Goal: Transaction & Acquisition: Purchase product/service

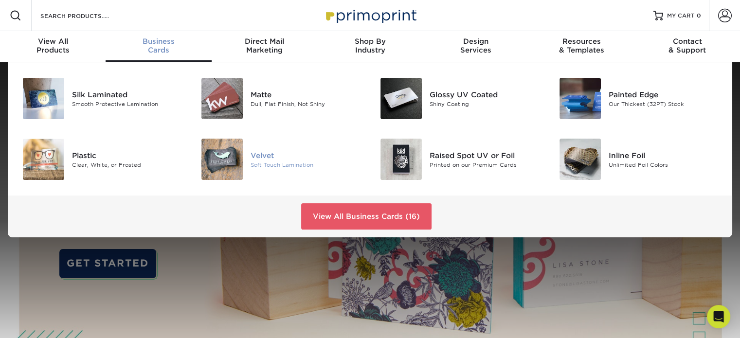
click at [209, 155] on img at bounding box center [221, 159] width 41 height 41
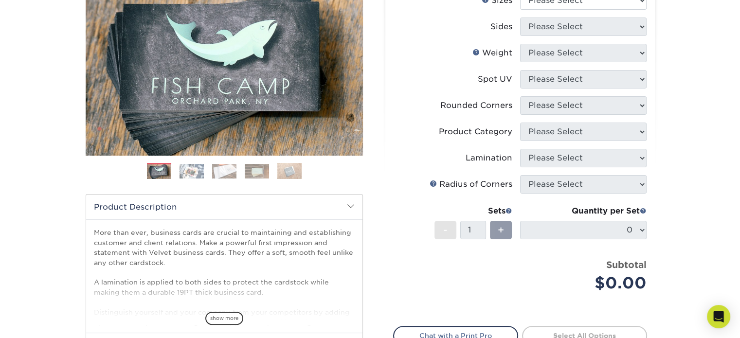
scroll to position [14, 0]
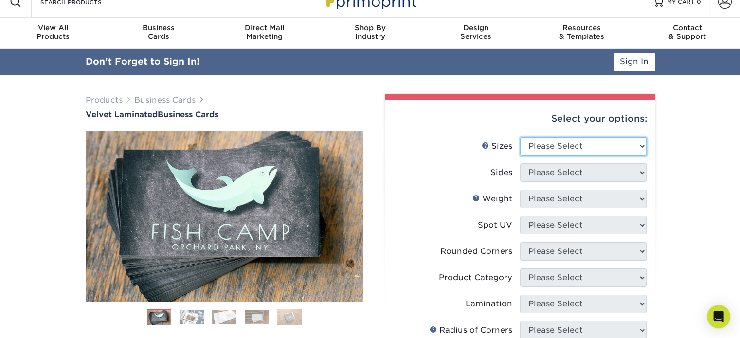
click at [535, 149] on select "Please Select 1.5" x 3.5" - Mini 1.75" x 3.5" - Mini 2" x 2" - Square 2" x 3" -…" at bounding box center [583, 146] width 126 height 18
select select "2.00x3.50"
click at [520, 137] on select "Please Select 1.5" x 3.5" - Mini 1.75" x 3.5" - Mini 2" x 2" - Square 2" x 3" -…" at bounding box center [583, 146] width 126 height 18
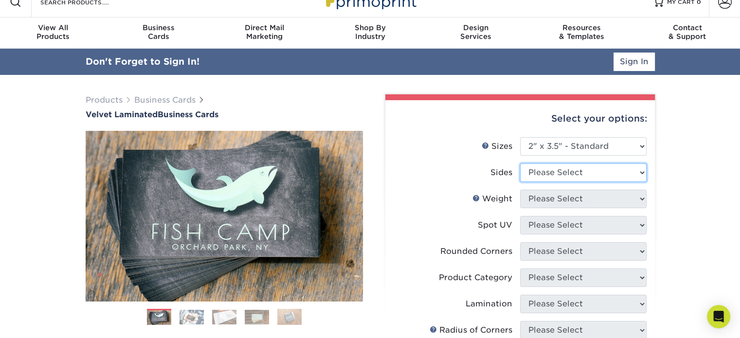
click at [547, 172] on select "Please Select Print Both Sides Print Front Only" at bounding box center [583, 172] width 126 height 18
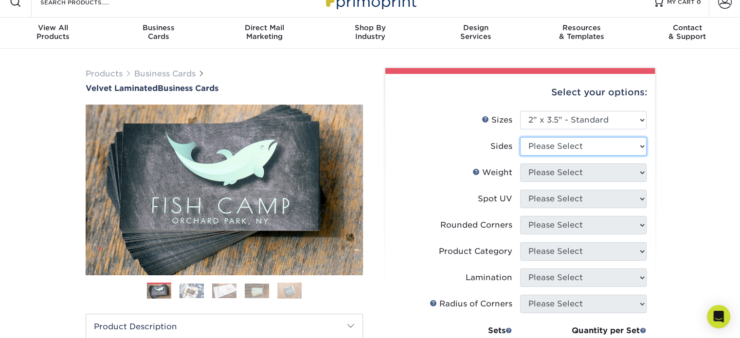
select select "13abbda7-1d64-4f25-8bb2-c179b224825d"
click at [520, 137] on select "Please Select Print Both Sides Print Front Only" at bounding box center [583, 146] width 126 height 18
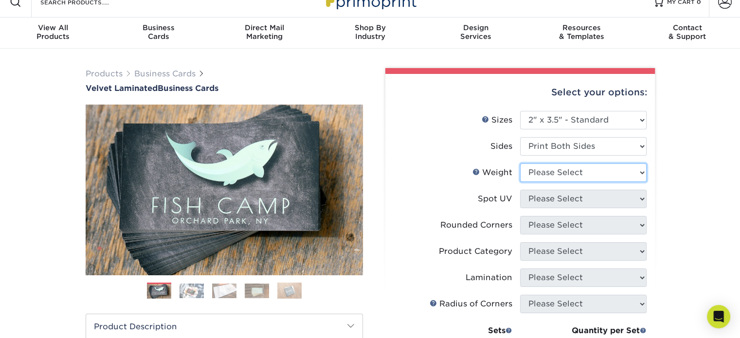
click at [545, 172] on select "Please Select 16PT" at bounding box center [583, 172] width 126 height 18
select select "16PT"
click at [520, 163] on select "Please Select 16PT" at bounding box center [583, 172] width 126 height 18
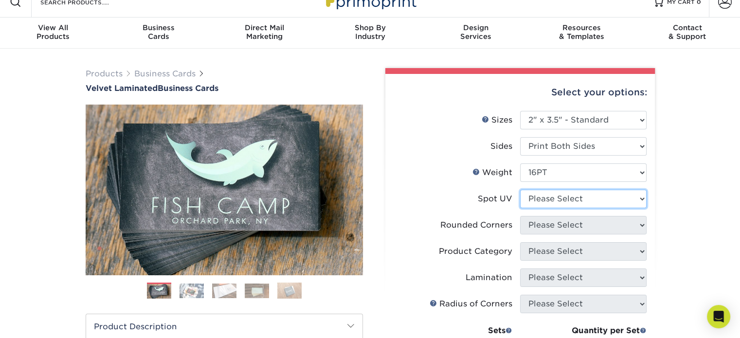
click at [541, 202] on select "Please Select No Spot UV Front and Back (Both Sides) Front Only Back Only" at bounding box center [583, 199] width 126 height 18
select select "3"
click at [520, 190] on select "Please Select No Spot UV Front and Back (Both Sides) Front Only Back Only" at bounding box center [583, 199] width 126 height 18
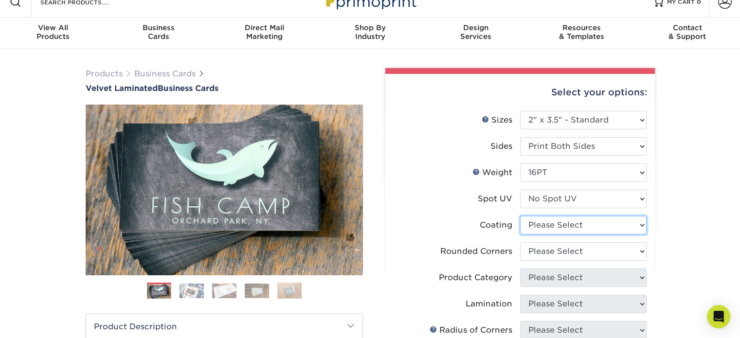
click at [541, 223] on select at bounding box center [583, 225] width 126 height 18
select select "3e7618de-abca-4bda-9f97-8b9129e913d8"
click at [520, 216] on select at bounding box center [583, 225] width 126 height 18
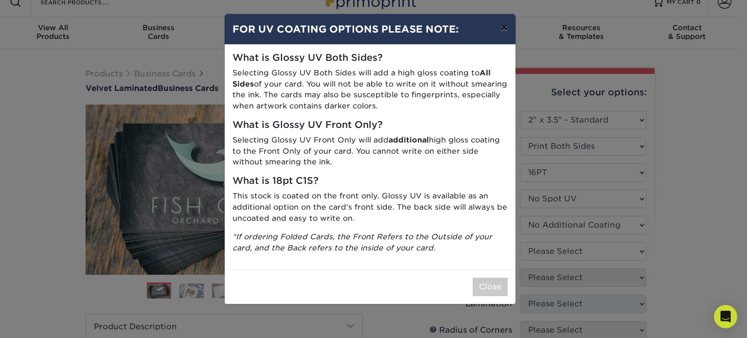
click at [500, 27] on button "×" at bounding box center [504, 27] width 22 height 27
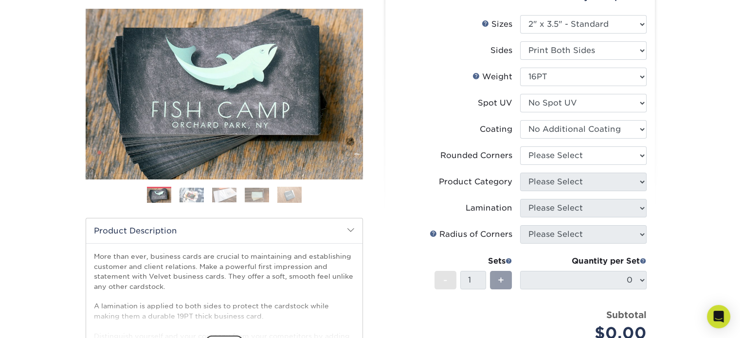
scroll to position [111, 0]
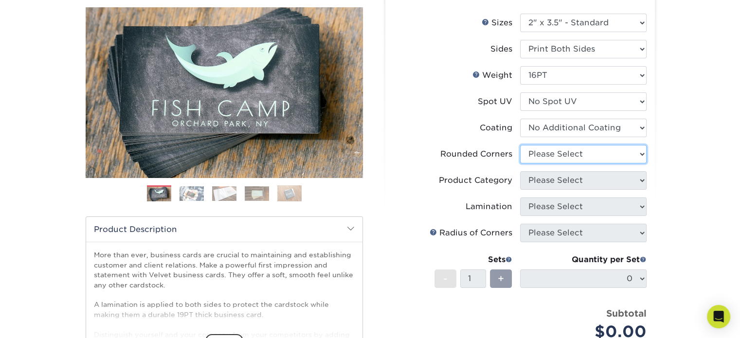
click at [573, 160] on select "Please Select Yes - Round 2 Corners Yes - Round 4 Corners No" at bounding box center [583, 154] width 126 height 18
select select "0"
click at [520, 145] on select "Please Select Yes - Round 2 Corners Yes - Round 4 Corners No" at bounding box center [583, 154] width 126 height 18
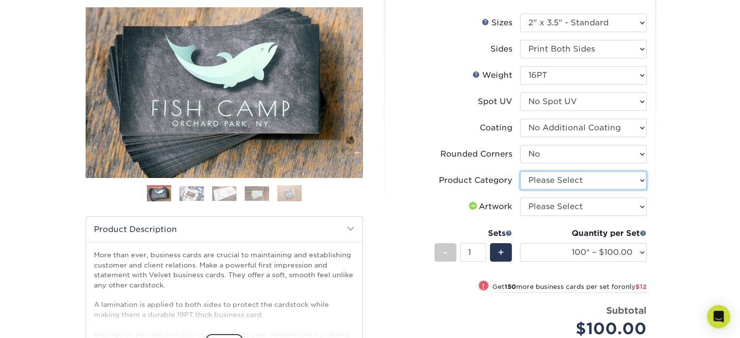
click at [559, 183] on select "Please Select Business Cards" at bounding box center [583, 180] width 126 height 18
select select "3b5148f1-0588-4f88-a218-97bcfdce65c1"
click at [520, 171] on select "Please Select Business Cards" at bounding box center [583, 180] width 126 height 18
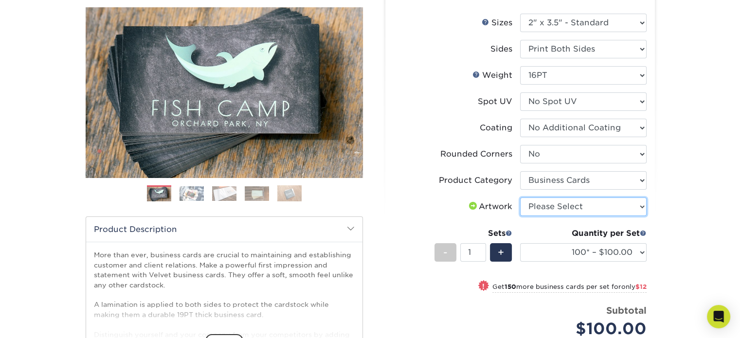
click at [558, 204] on select "Please Select I will upload files I need a design - $100" at bounding box center [583, 206] width 126 height 18
select select "upload"
click at [520, 197] on select "Please Select I will upload files I need a design - $100" at bounding box center [583, 206] width 126 height 18
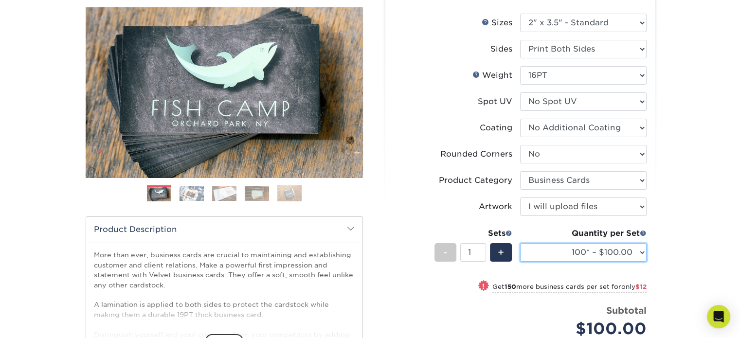
click at [601, 249] on select "100* – $100.00 250* – $112.00 500 – $120.00 1000 – $156.00 2500 – $307.00 5000 …" at bounding box center [583, 252] width 126 height 18
click at [520, 243] on select "100* – $100.00 250* – $112.00 500 – $120.00 1000 – $156.00 2500 – $307.00 5000 …" at bounding box center [583, 252] width 126 height 18
click at [612, 252] on select "100* – $100.00 250* – $112.00 500 – $120.00 1000 – $156.00 2500 – $307.00 5000 …" at bounding box center [583, 252] width 126 height 18
select select "100* – $100.00"
click at [520, 243] on select "100* – $100.00 250* – $112.00 500 – $120.00 1000 – $156.00 2500 – $307.00 5000 …" at bounding box center [583, 252] width 126 height 18
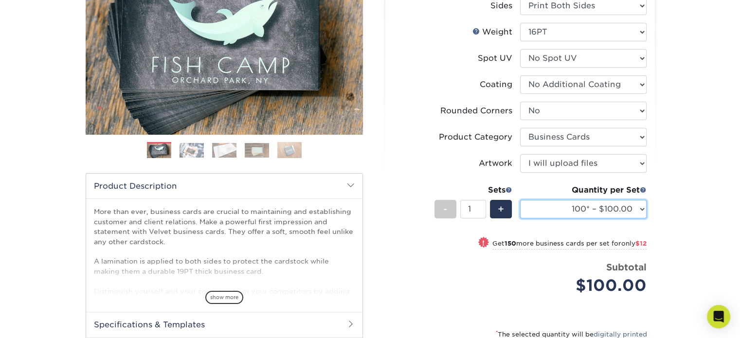
scroll to position [208, 0]
